Goal: Task Accomplishment & Management: Use online tool/utility

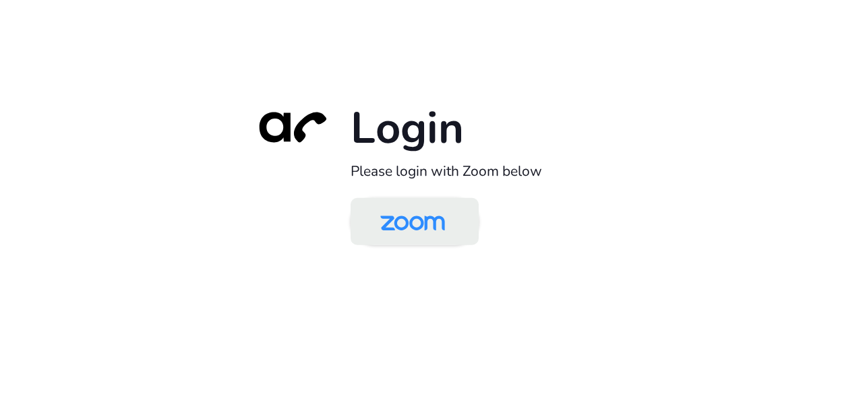
click at [406, 225] on img at bounding box center [412, 223] width 93 height 44
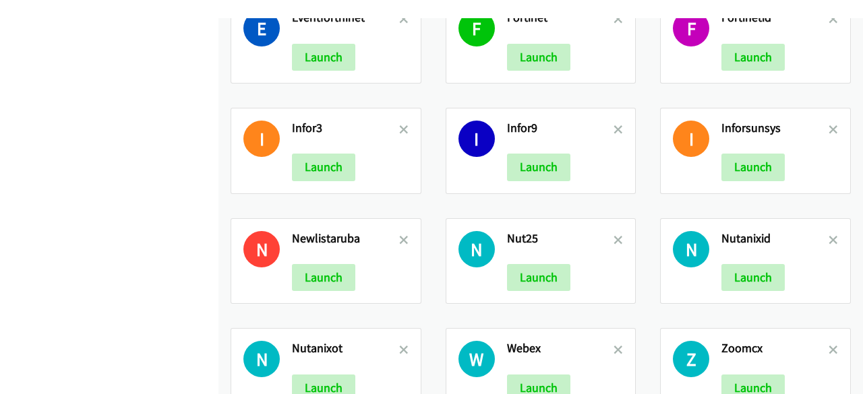
scroll to position [624, 0]
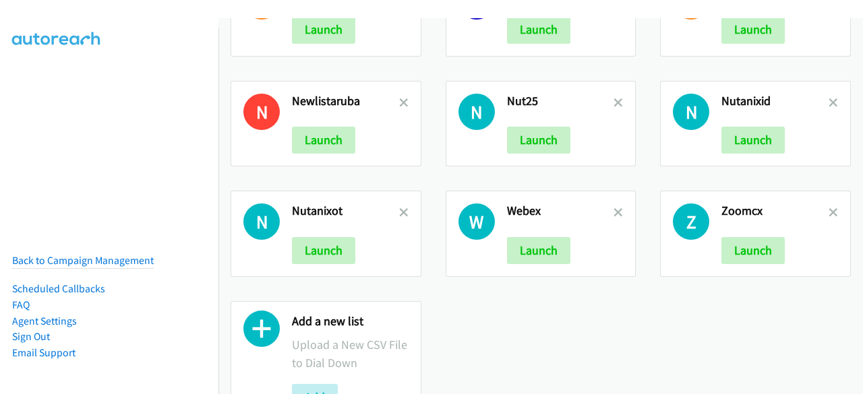
click at [816, 204] on h2 "Zoomcx" at bounding box center [774, 212] width 107 height 16
click at [829, 209] on icon at bounding box center [833, 213] width 9 height 9
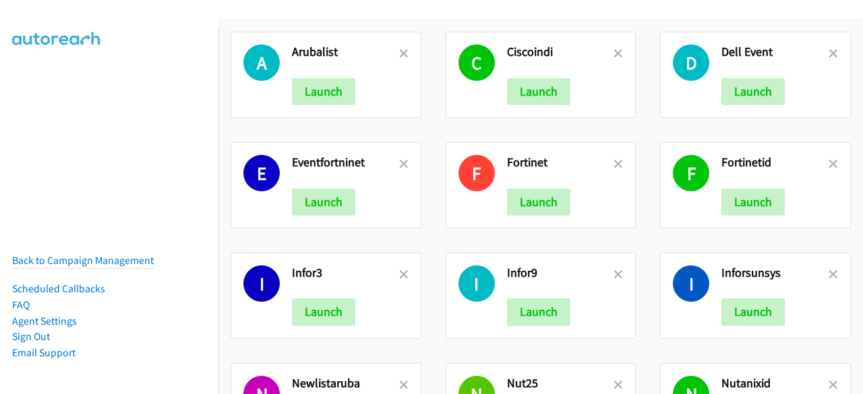
scroll to position [570, 0]
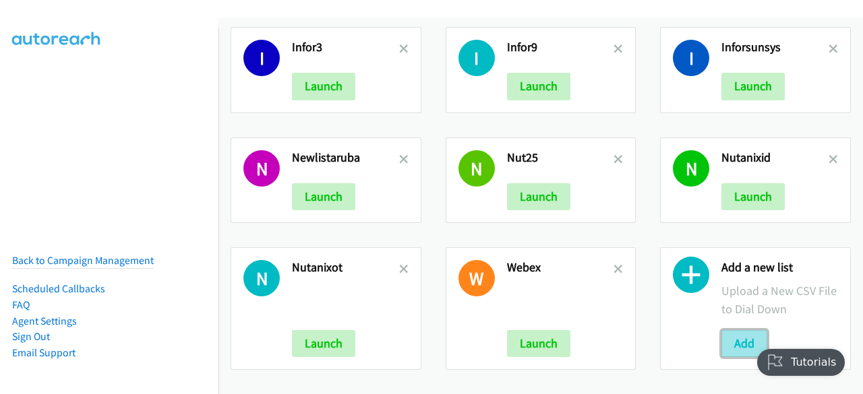
click at [721, 330] on button "Add" at bounding box center [744, 343] width 46 height 27
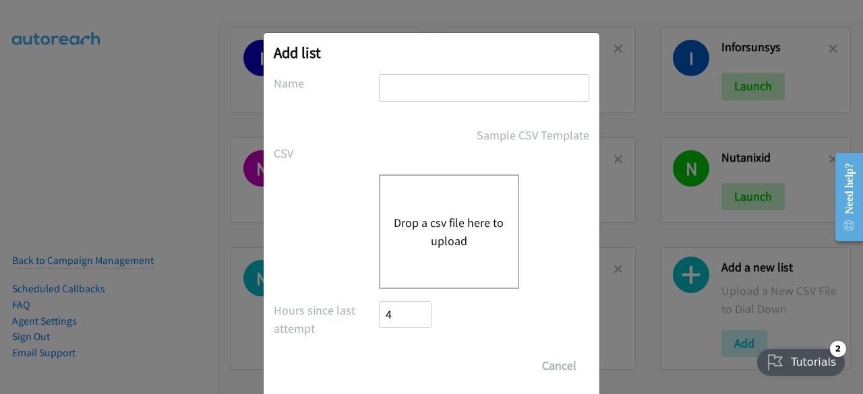
click at [456, 82] on input "text" at bounding box center [484, 88] width 210 height 28
type input "zoom asia"
click at [434, 215] on button "Drop a csv file here to upload" at bounding box center [449, 232] width 111 height 36
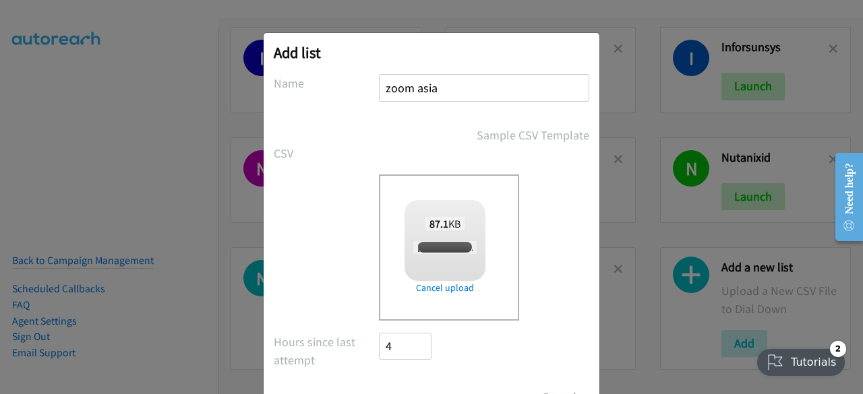
scroll to position [59, 0]
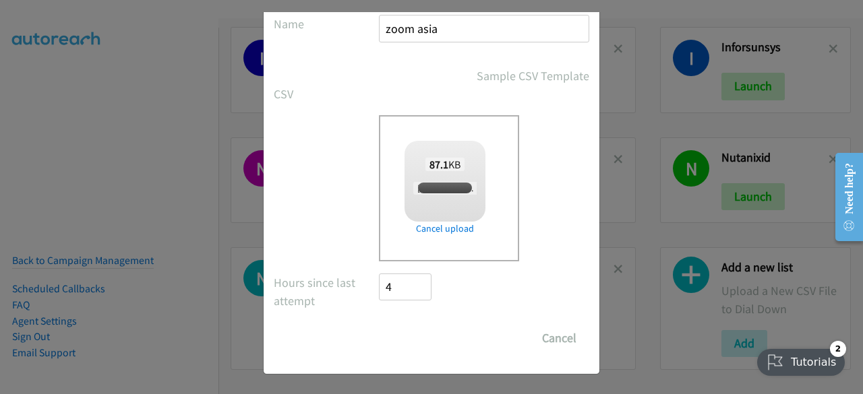
checkbox input "true"
click at [407, 328] on input "Save List" at bounding box center [414, 338] width 71 height 27
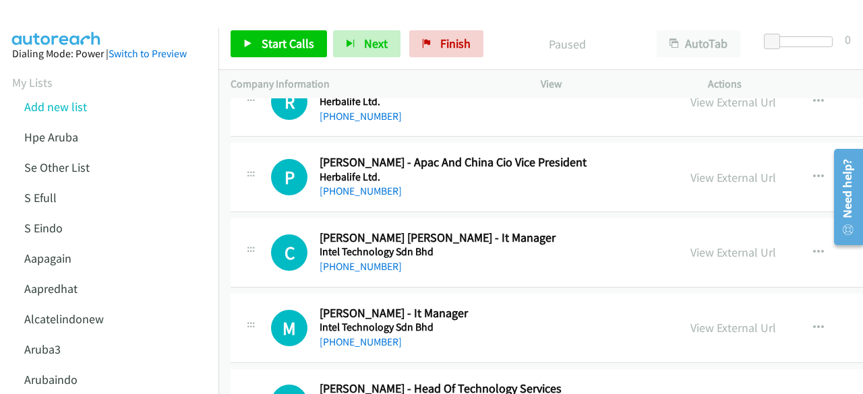
scroll to position [7382, 0]
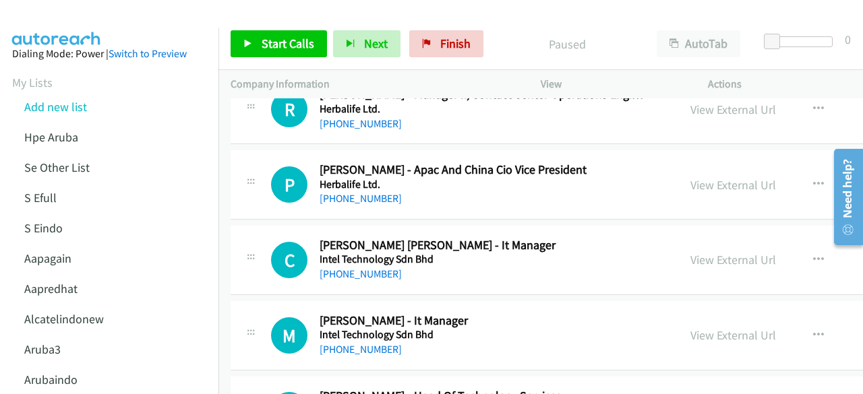
click at [247, 150] on div "P Callback Scheduled Priscilla Chia - Apac And China Cio Vice President Herbali…" at bounding box center [654, 184] width 847 height 69
click at [78, 109] on link "Add new list" at bounding box center [55, 107] width 63 height 16
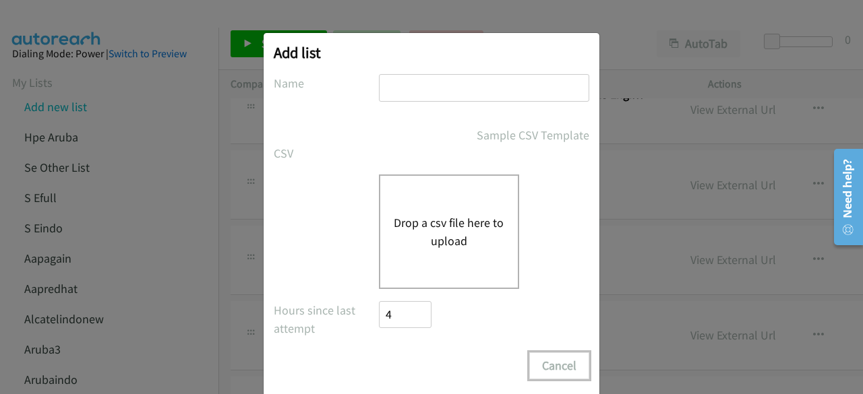
click at [562, 353] on button "Cancel" at bounding box center [559, 366] width 60 height 27
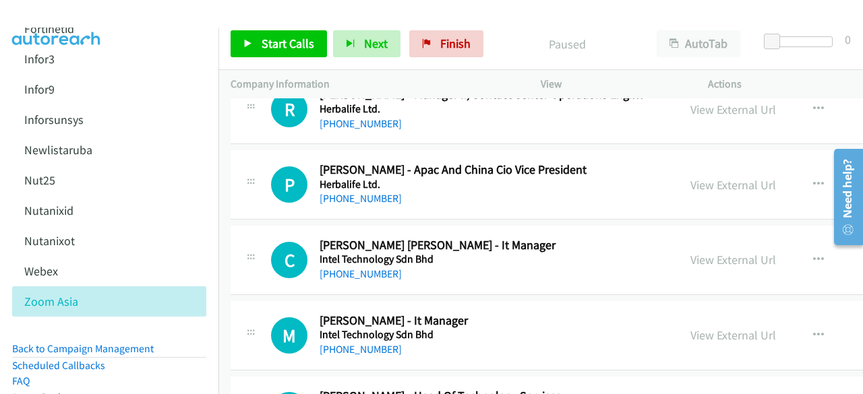
scroll to position [635, 0]
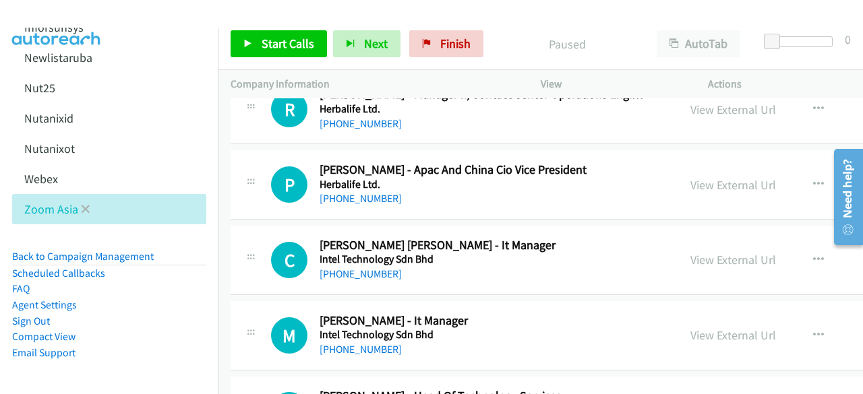
click at [171, 201] on li "Zoom Asia" at bounding box center [109, 209] width 194 height 30
click at [86, 206] on icon at bounding box center [85, 210] width 9 height 9
click at [128, 249] on li "Back to Campaign Management" at bounding box center [109, 257] width 194 height 17
click at [128, 250] on link "Back to Campaign Management" at bounding box center [83, 256] width 142 height 13
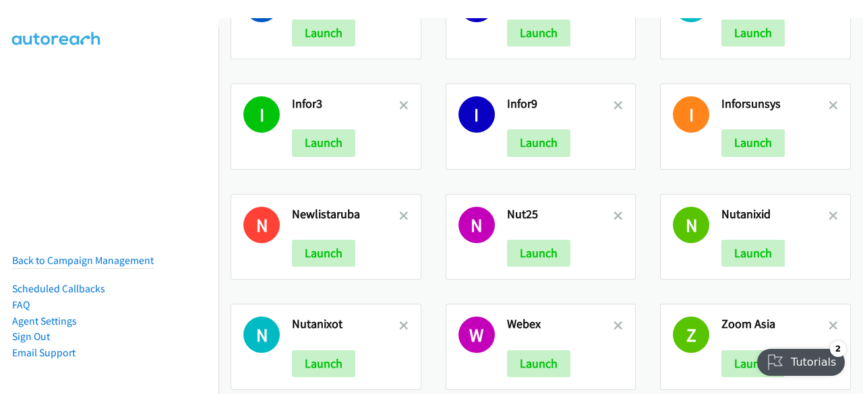
scroll to position [680, 0]
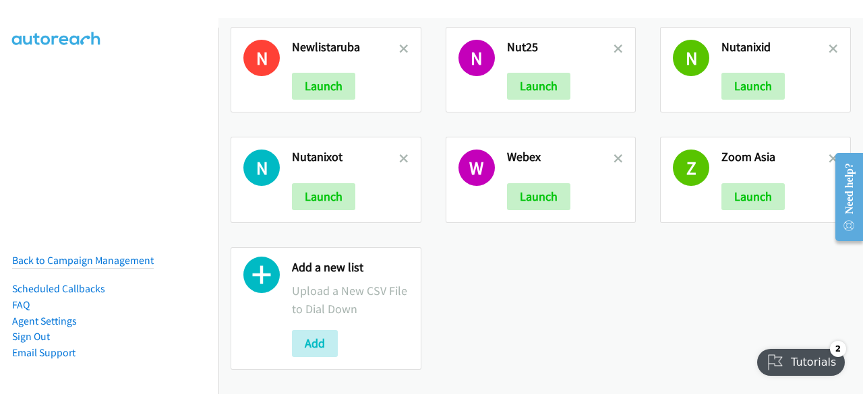
click at [814, 150] on h2 "Zoom Asia" at bounding box center [774, 158] width 107 height 16
click at [829, 155] on icon at bounding box center [833, 159] width 9 height 9
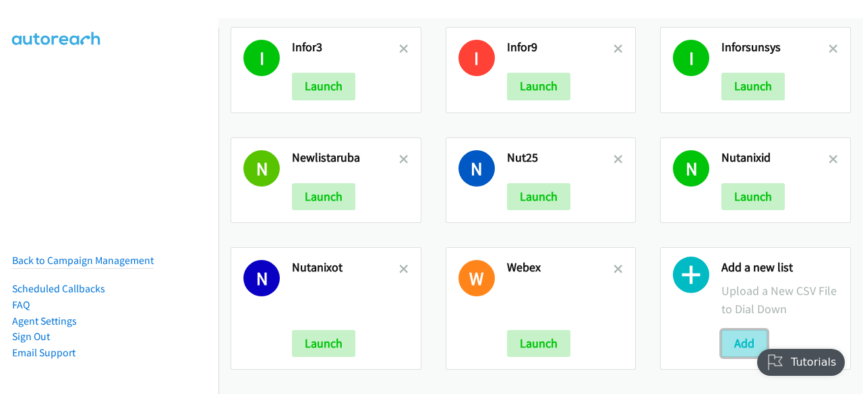
click at [729, 330] on button "Add" at bounding box center [744, 343] width 46 height 27
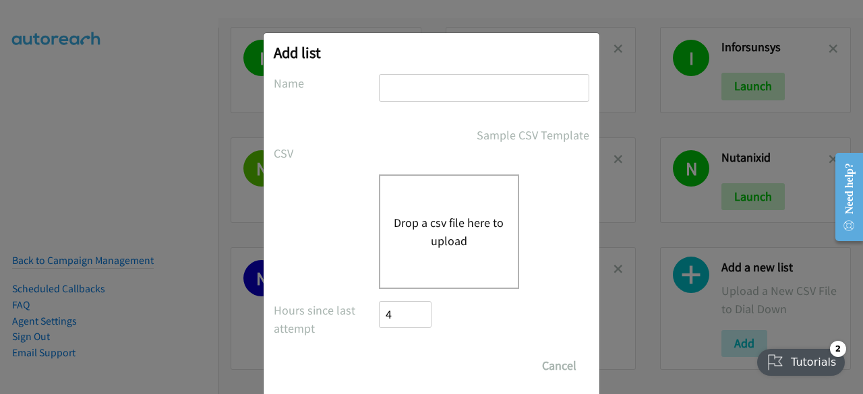
click at [398, 92] on input "text" at bounding box center [484, 88] width 210 height 28
type input "zoomcs"
click at [434, 216] on button "Drop a csv file here to upload" at bounding box center [449, 232] width 111 height 36
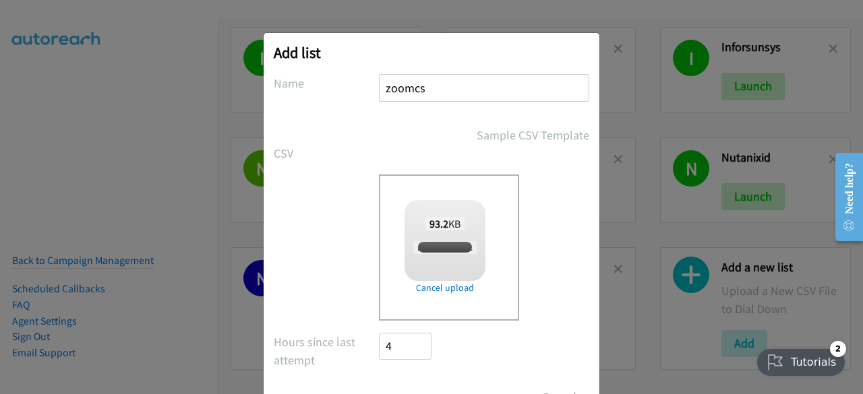
scroll to position [59, 0]
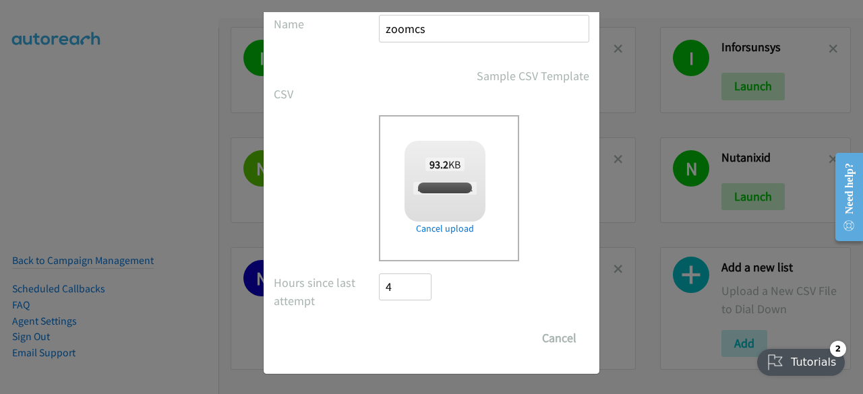
checkbox input "true"
click at [394, 332] on input "Save List" at bounding box center [414, 338] width 71 height 27
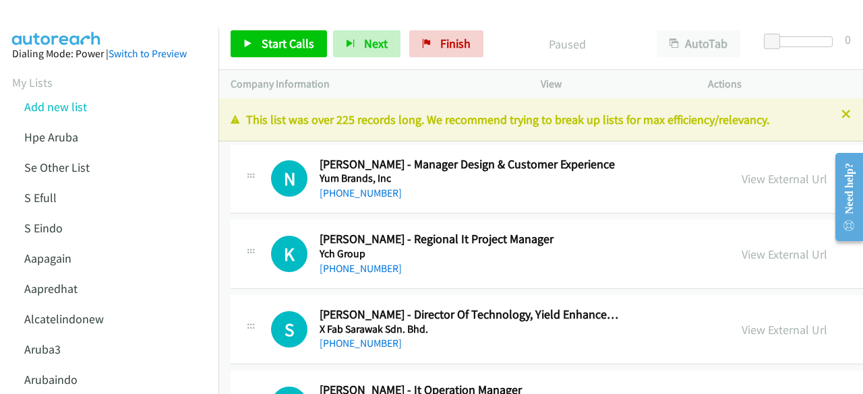
click at [382, 66] on div "Start Calls Pause Next Finish Paused AutoTab AutoTab 0" at bounding box center [540, 44] width 645 height 52
click at [752, 172] on link "View External Url" at bounding box center [785, 179] width 86 height 16
